Goal: Book appointment/travel/reservation

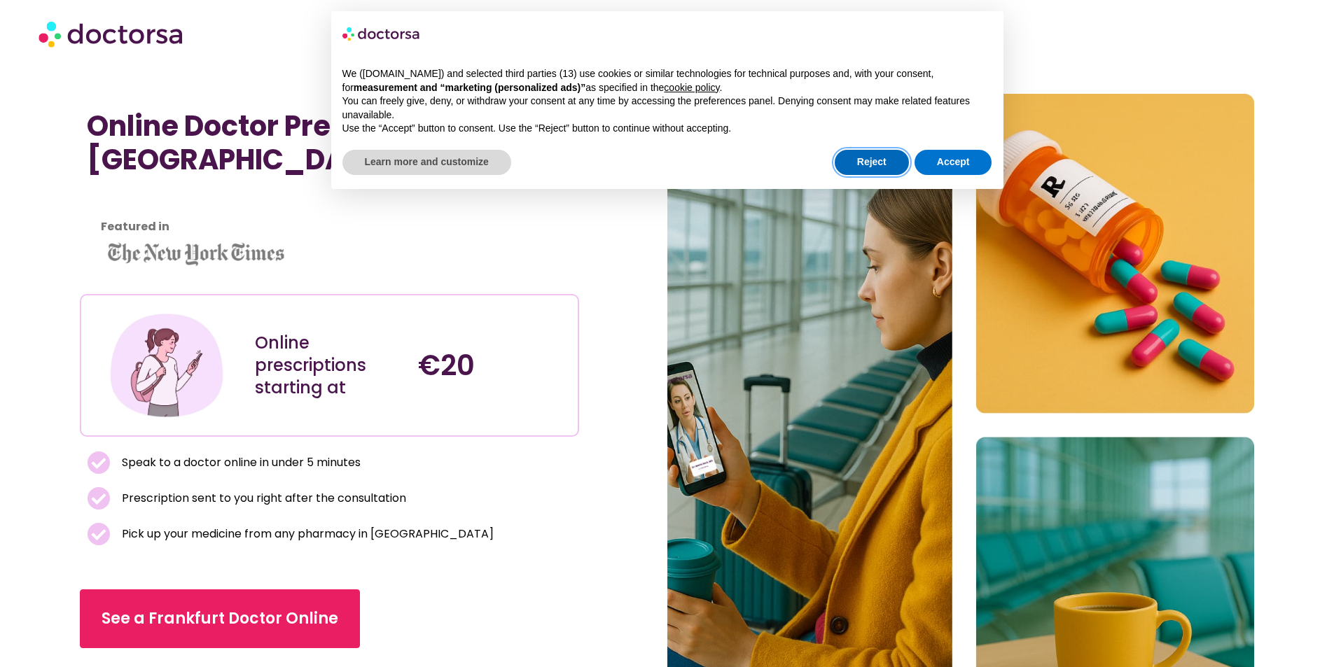
click at [901, 160] on button "Reject" at bounding box center [872, 162] width 74 height 25
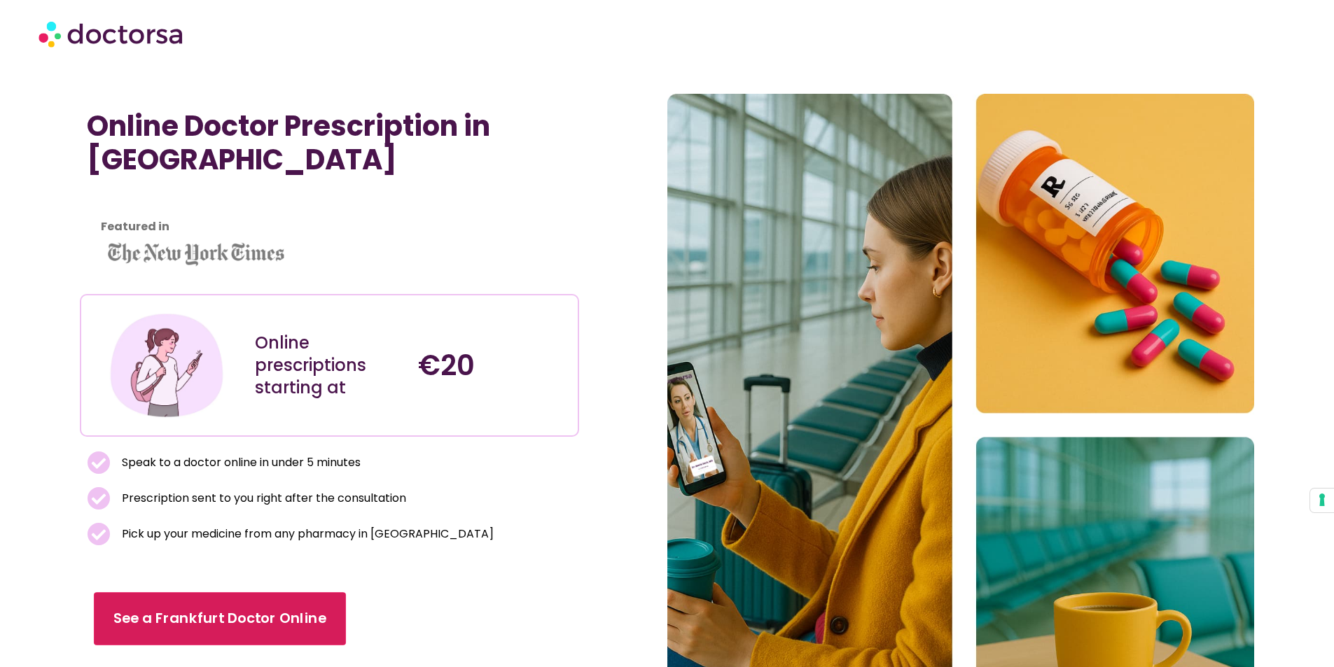
click at [302, 599] on link "See a Frankfurt Doctor Online" at bounding box center [220, 618] width 252 height 53
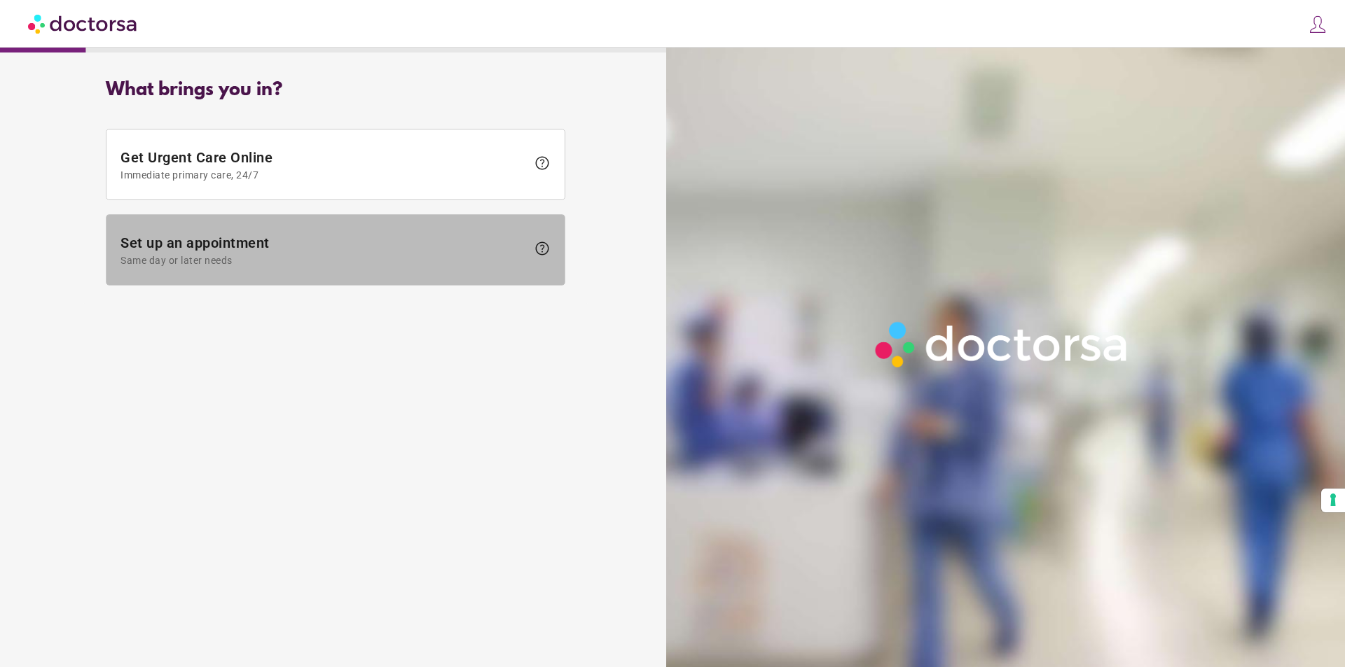
click at [371, 254] on span "Set up an appointment Same day or later needs" at bounding box center [323, 251] width 406 height 32
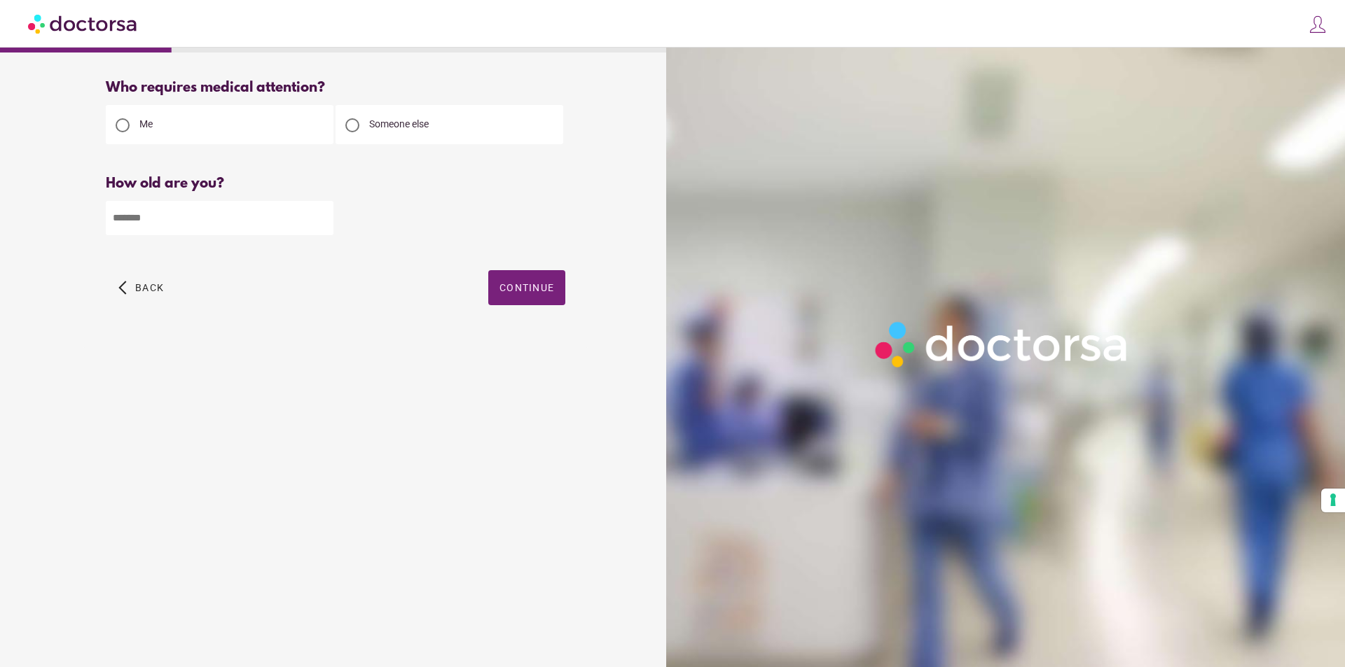
click at [269, 209] on input "number" at bounding box center [220, 218] width 228 height 34
type input "**"
click at [529, 279] on span "button" at bounding box center [526, 287] width 77 height 35
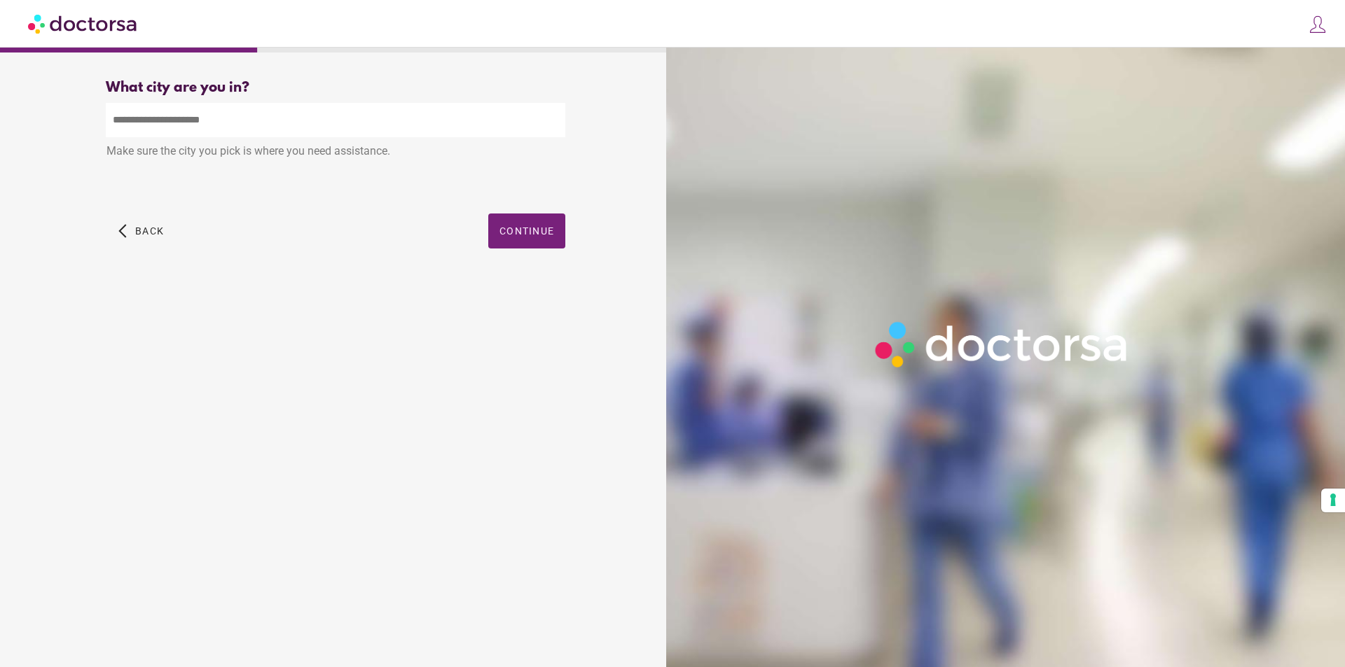
click at [214, 128] on input "text" at bounding box center [335, 120] width 459 height 34
type input "*"
click at [437, 149] on div "[GEOGRAPHIC_DATA] , [GEOGRAPHIC_DATA]" at bounding box center [335, 153] width 458 height 28
type input "**********"
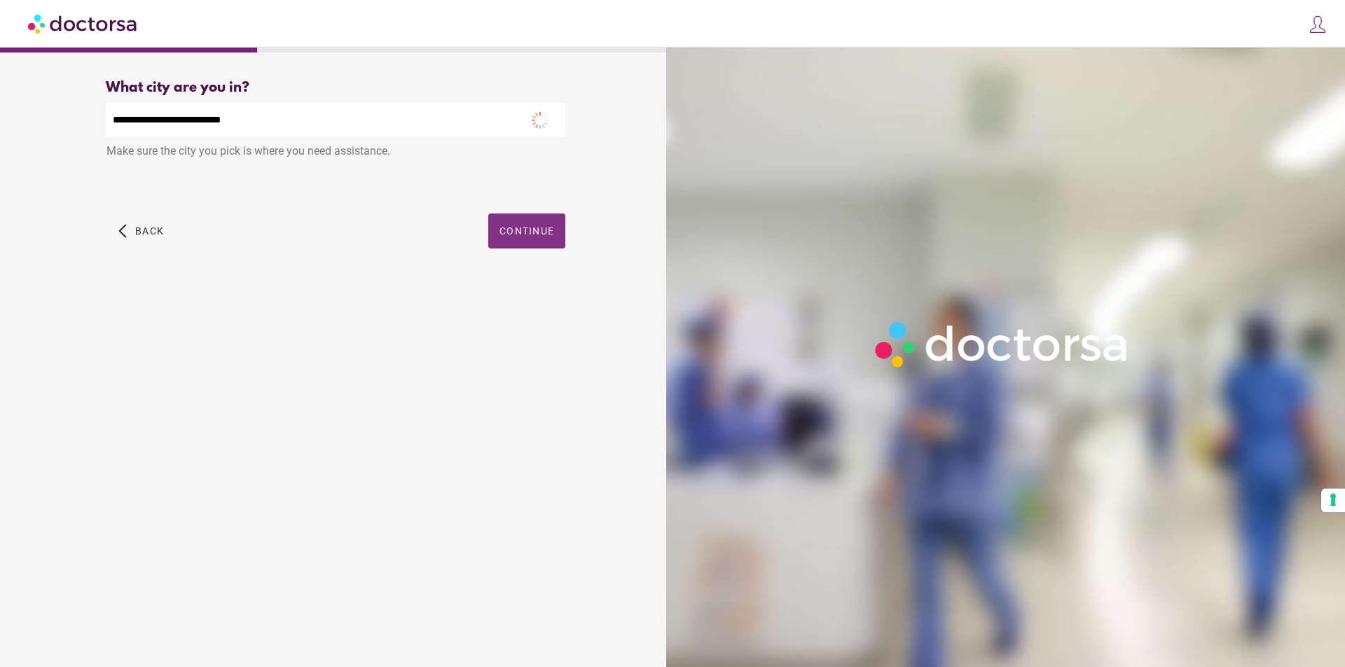
click at [493, 233] on span "button" at bounding box center [526, 231] width 77 height 35
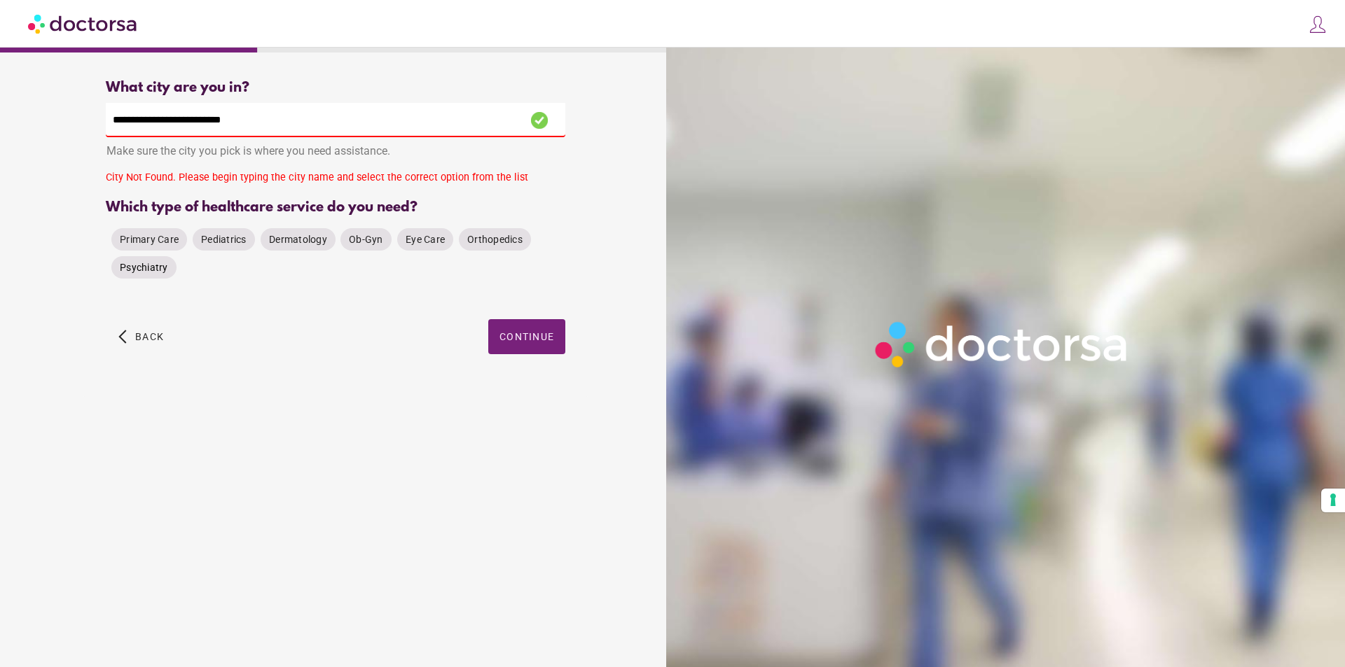
click at [135, 275] on span "Psychiatry" at bounding box center [144, 268] width 48 height 14
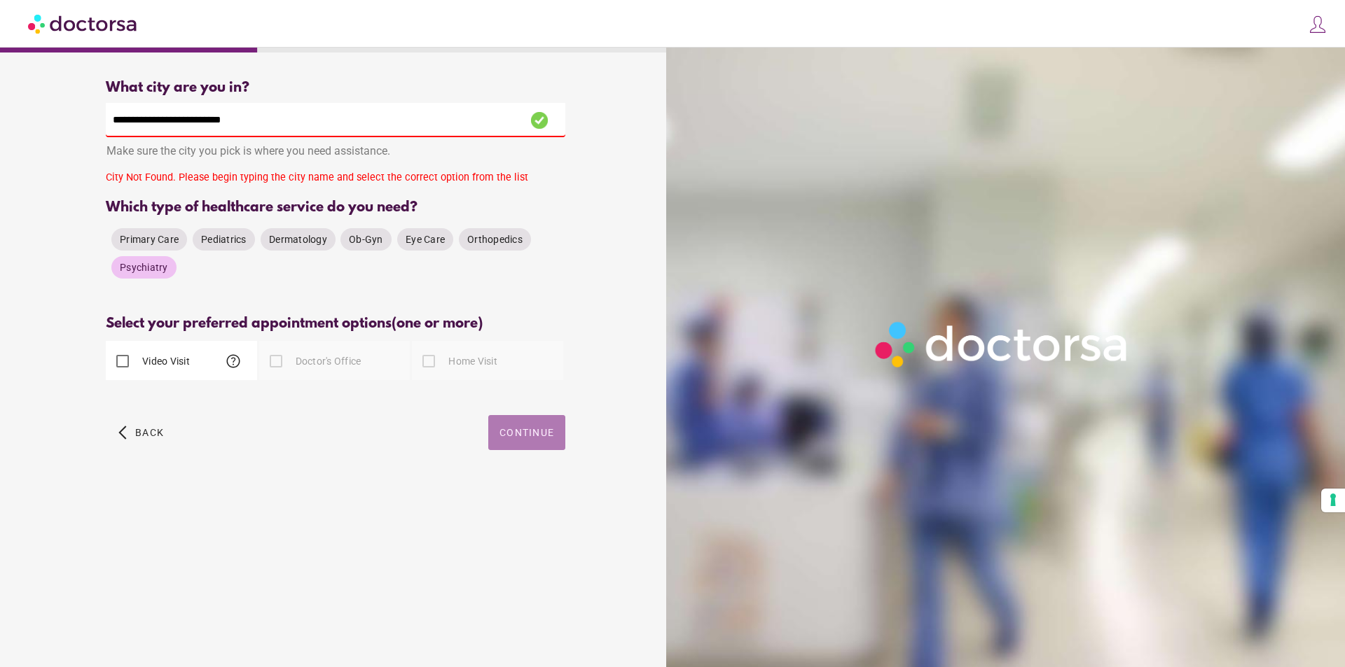
click at [535, 429] on button "Continue" at bounding box center [526, 432] width 77 height 35
